Goal: Task Accomplishment & Management: Manage account settings

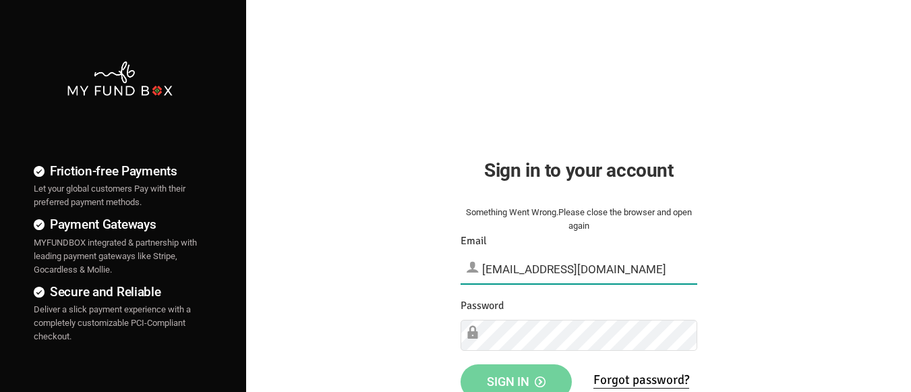
type input "[EMAIL_ADDRESS][DOMAIN_NAME]"
click at [516, 377] on span "Sign in" at bounding box center [516, 381] width 59 height 14
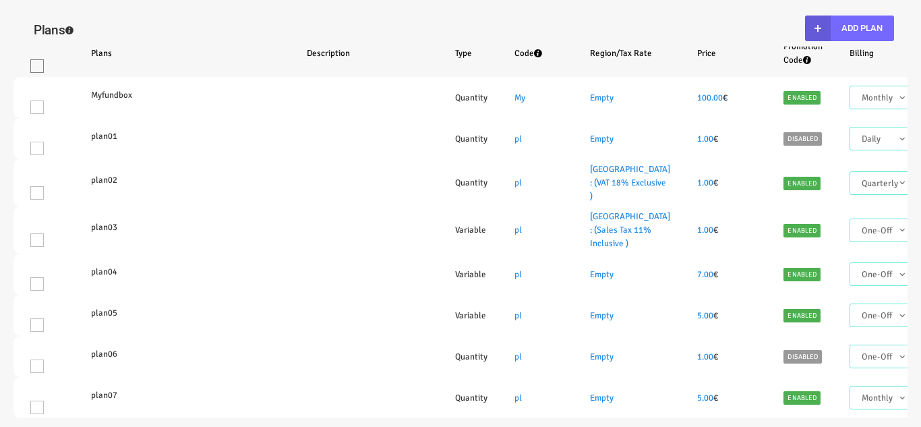
select select "100"
